Goal: Share content

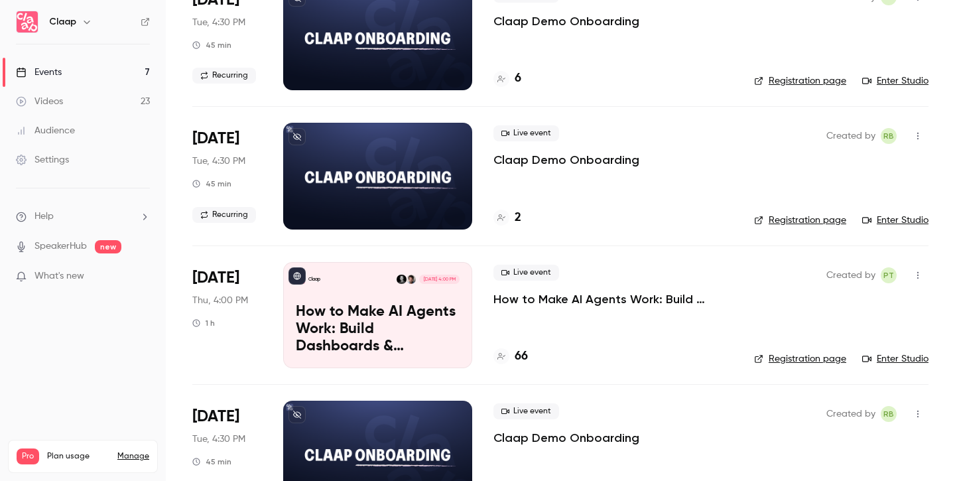
scroll to position [147, 0]
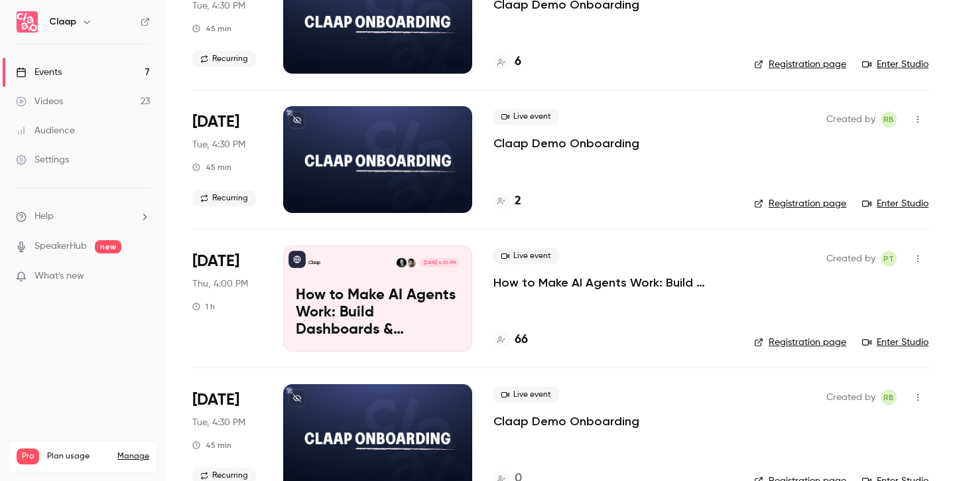
click at [522, 336] on h4 "66" at bounding box center [521, 340] width 13 height 18
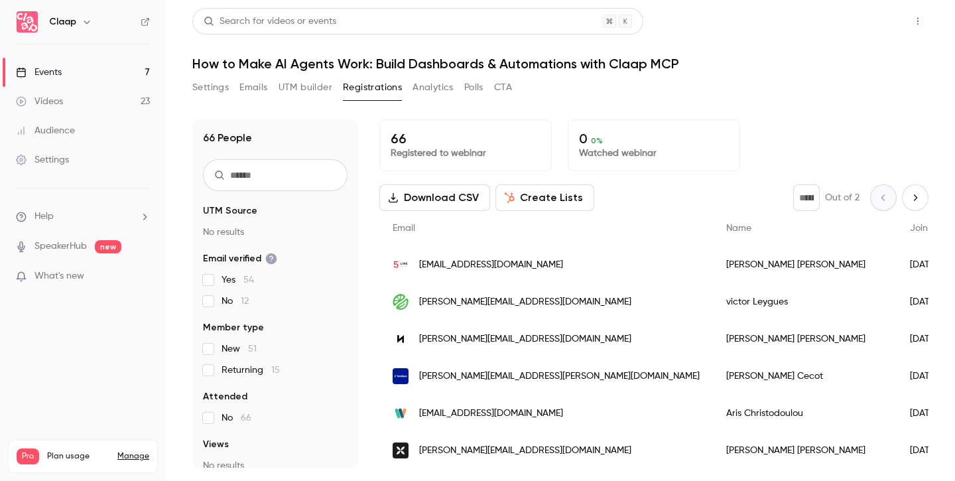
click at [883, 23] on button "Share" at bounding box center [870, 21] width 52 height 27
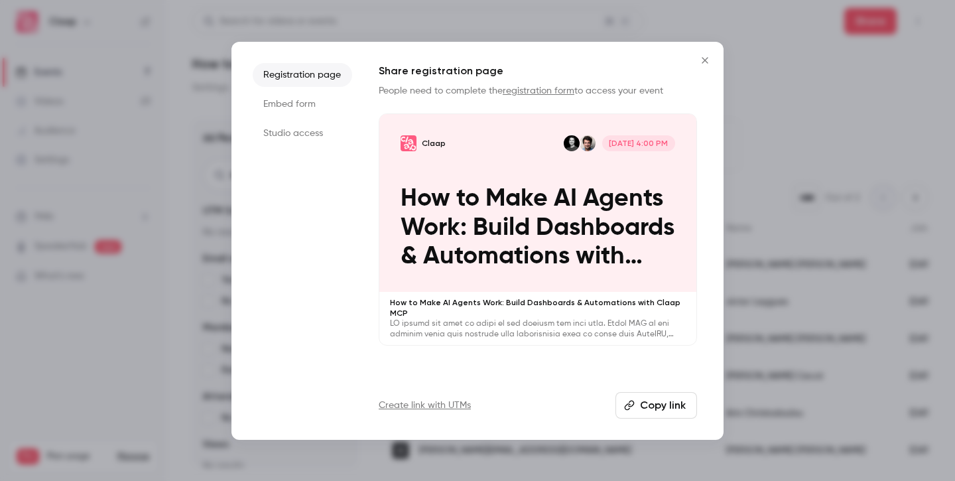
click at [653, 408] on button "Copy link" at bounding box center [656, 405] width 82 height 27
click at [160, 175] on div at bounding box center [477, 240] width 955 height 481
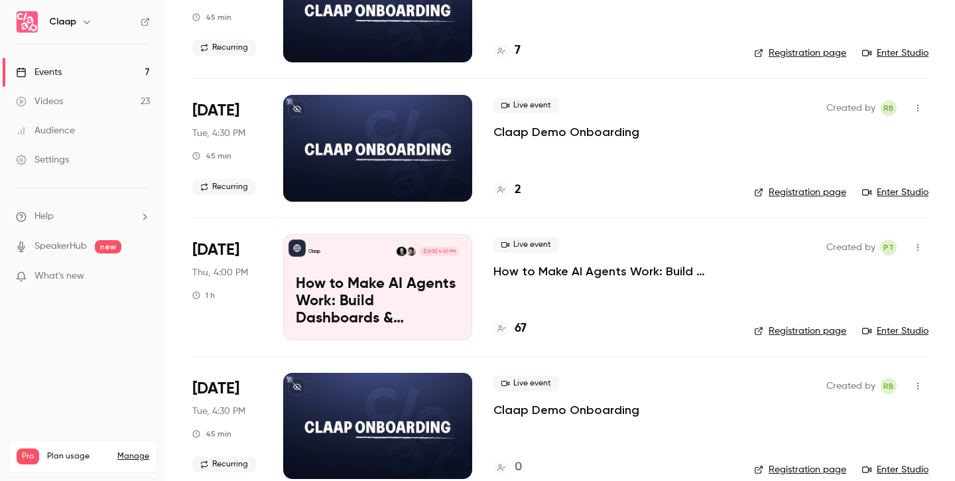
scroll to position [159, 0]
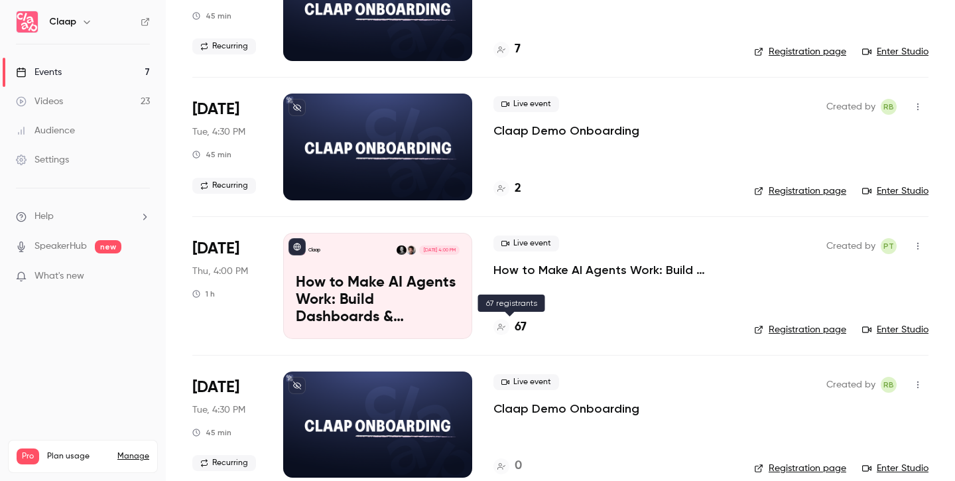
click at [517, 326] on h4 "67" at bounding box center [521, 327] width 12 height 18
